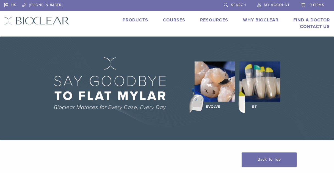
click at [303, 20] on link "Find A Doctor" at bounding box center [311, 19] width 37 height 5
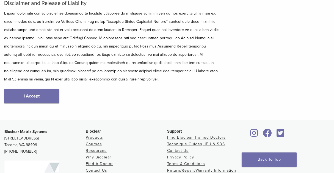
scroll to position [95, 0]
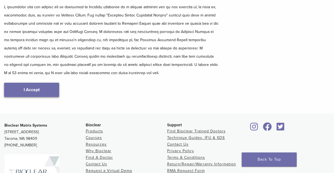
click at [45, 89] on link "I Accept" at bounding box center [31, 90] width 55 height 14
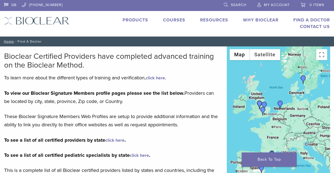
click at [263, 111] on img "Dr. Richard Brooks" at bounding box center [262, 111] width 9 height 9
